Goal: Information Seeking & Learning: Learn about a topic

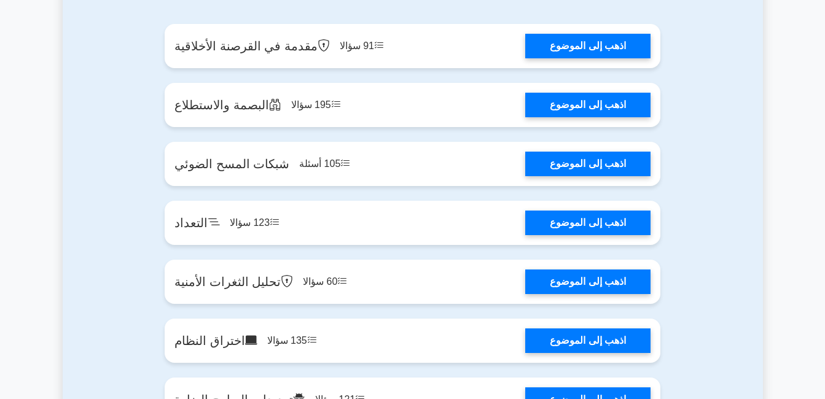
scroll to position [615, 0]
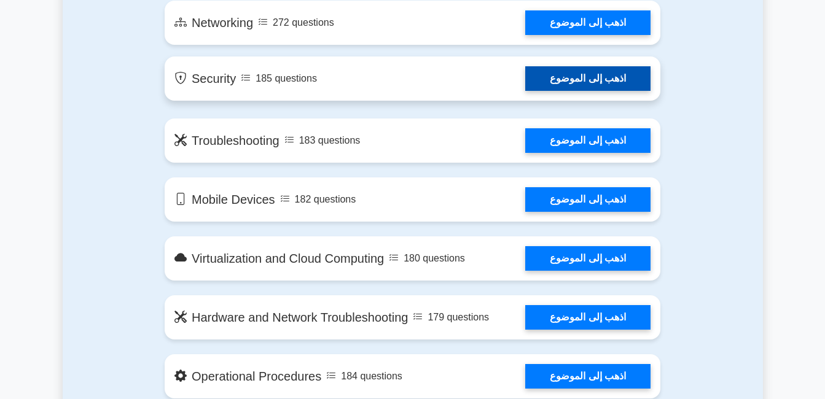
scroll to position [922, 0]
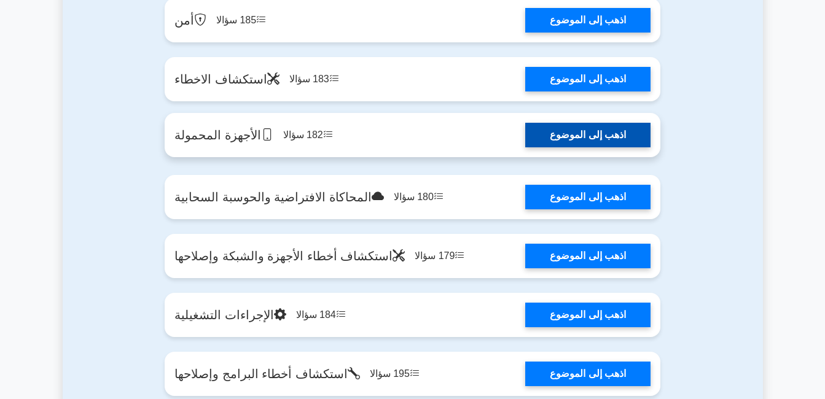
click at [525, 130] on link "اذهب إلى الموضوع" at bounding box center [587, 135] width 125 height 25
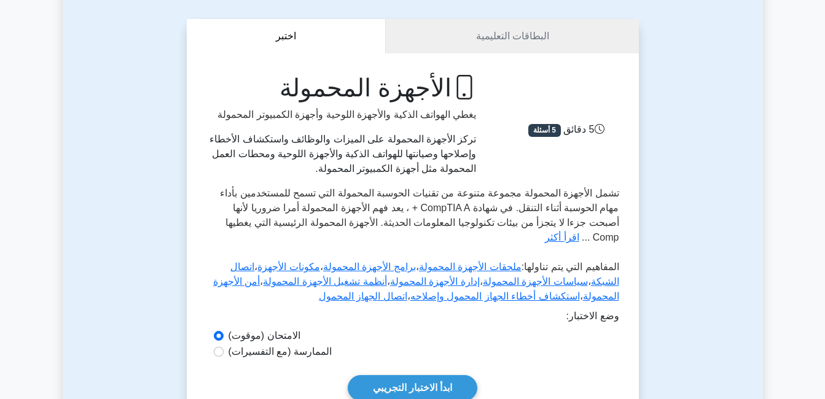
scroll to position [184, 0]
